Goal: Transaction & Acquisition: Purchase product/service

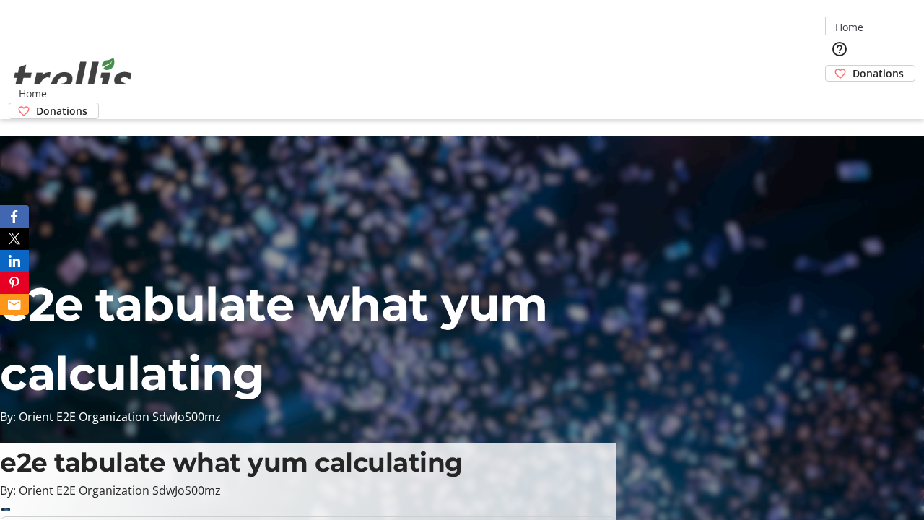
click at [852, 66] on span "Donations" at bounding box center [877, 73] width 51 height 15
